Goal: Obtain resource: Obtain resource

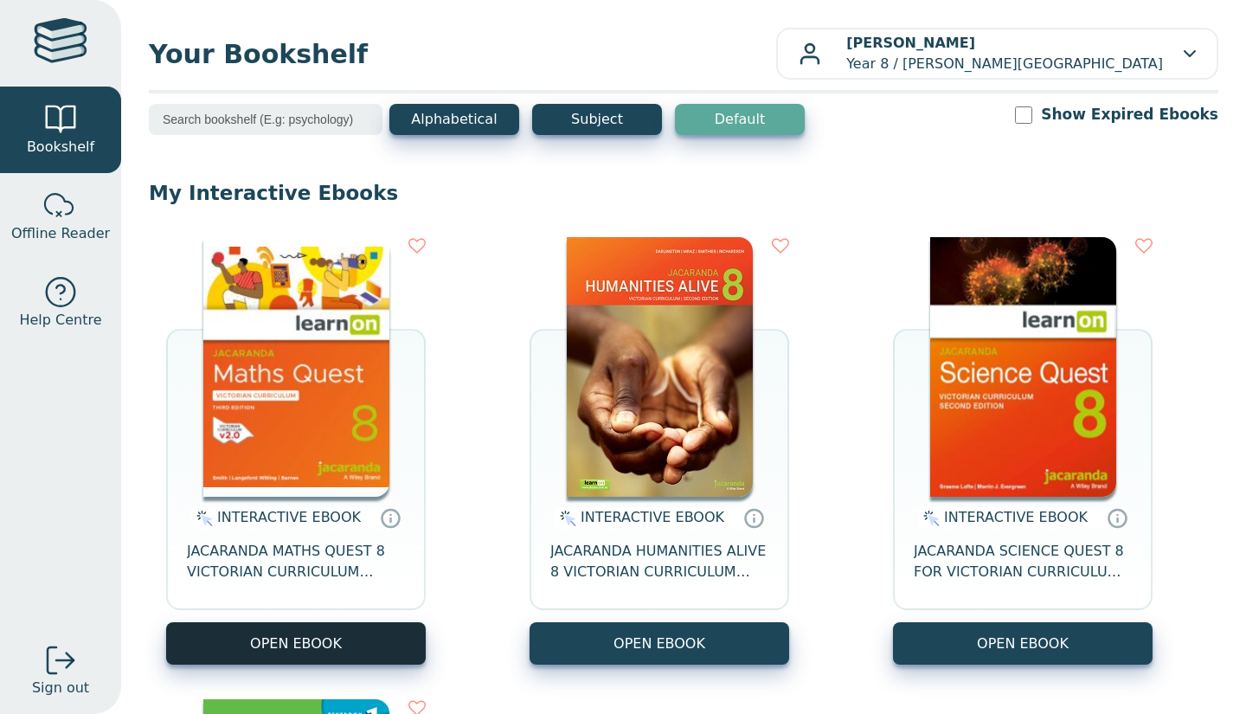
click at [336, 631] on button "OPEN EBOOK" at bounding box center [296, 643] width 260 height 42
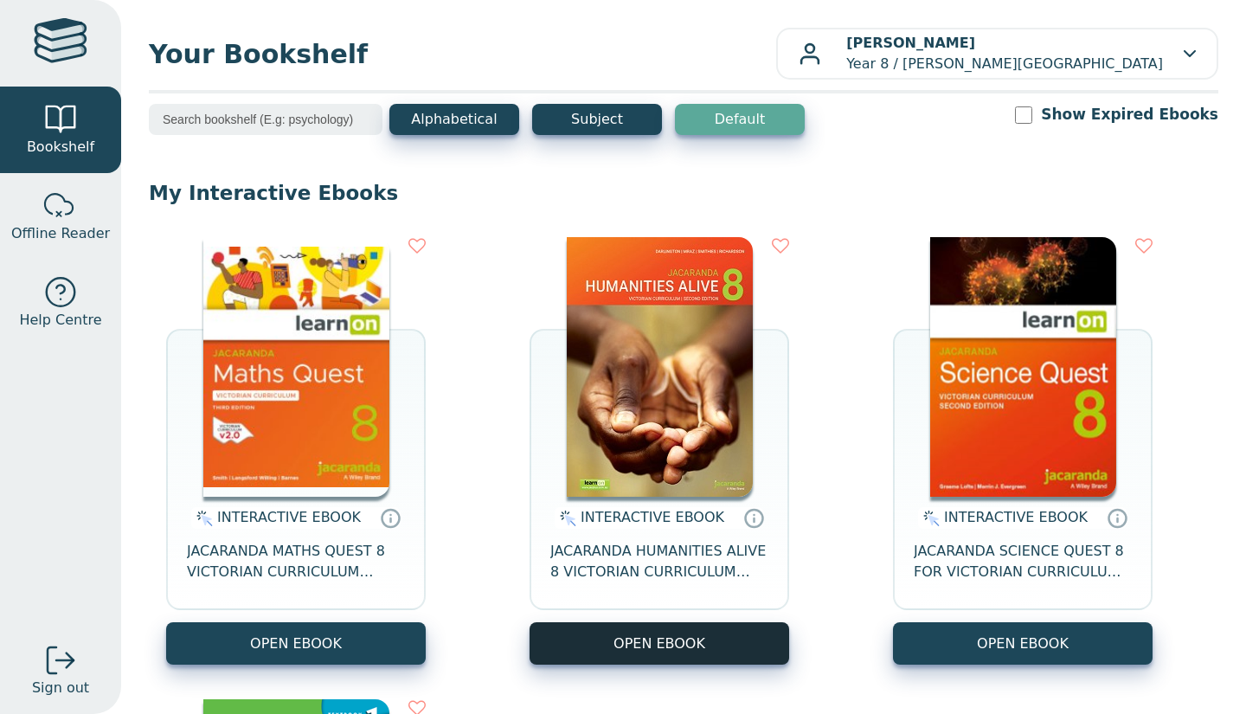
click at [664, 642] on button "OPEN EBOOK" at bounding box center [660, 643] width 260 height 42
